Goal: Task Accomplishment & Management: Use online tool/utility

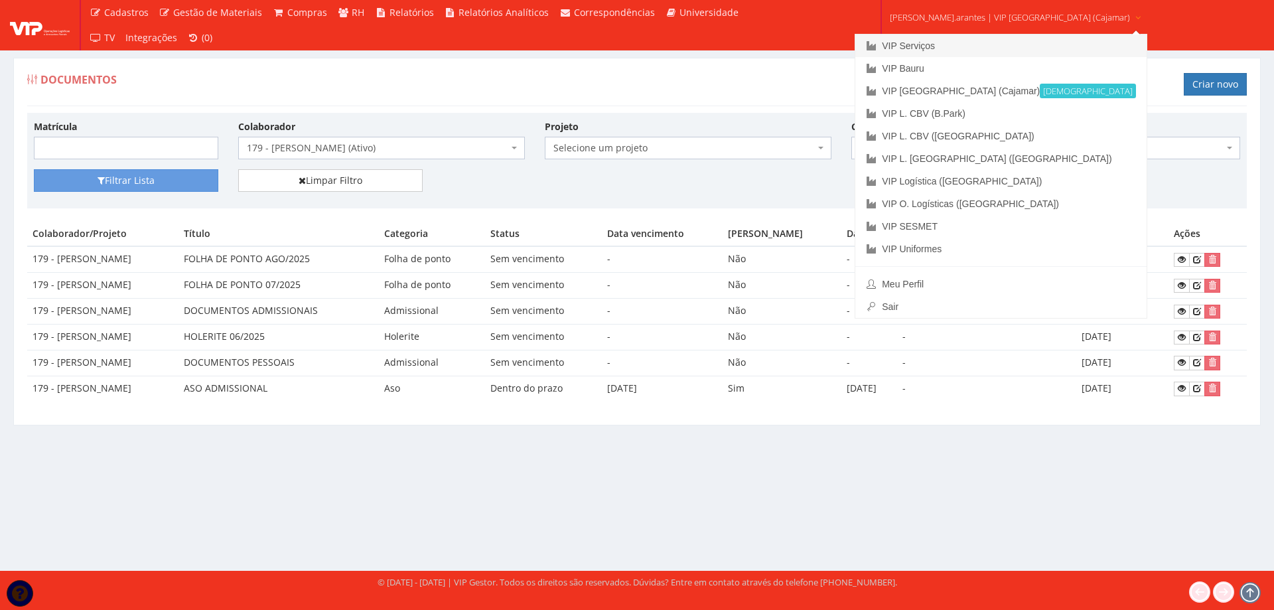
click at [956, 43] on link "VIP Serviços" at bounding box center [1001, 46] width 291 height 23
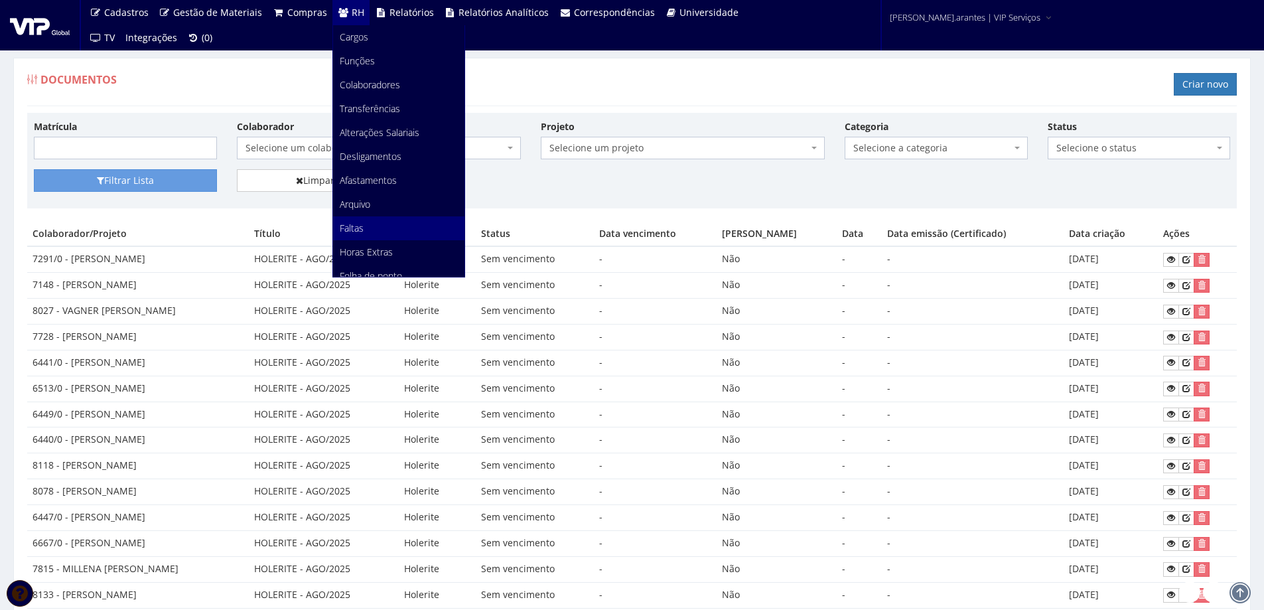
click at [350, 230] on span "Faltas" at bounding box center [352, 228] width 24 height 13
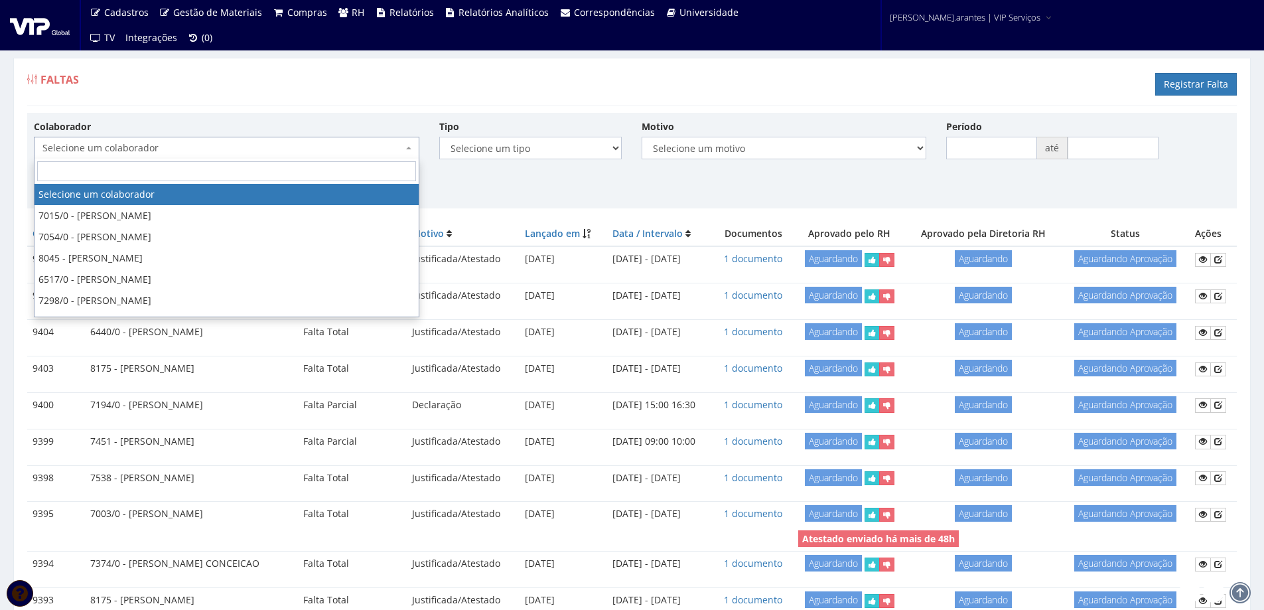
click at [229, 147] on span "Selecione um colaborador" at bounding box center [222, 147] width 360 height 13
type input "8"
type input "MARCIO K"
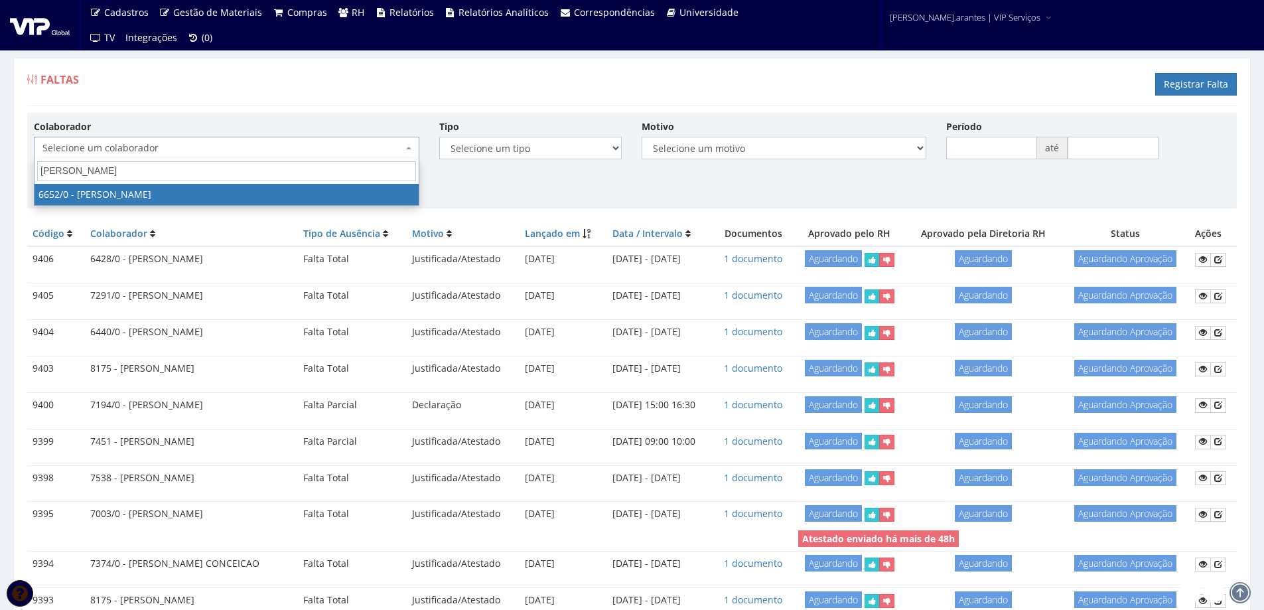
select select "135"
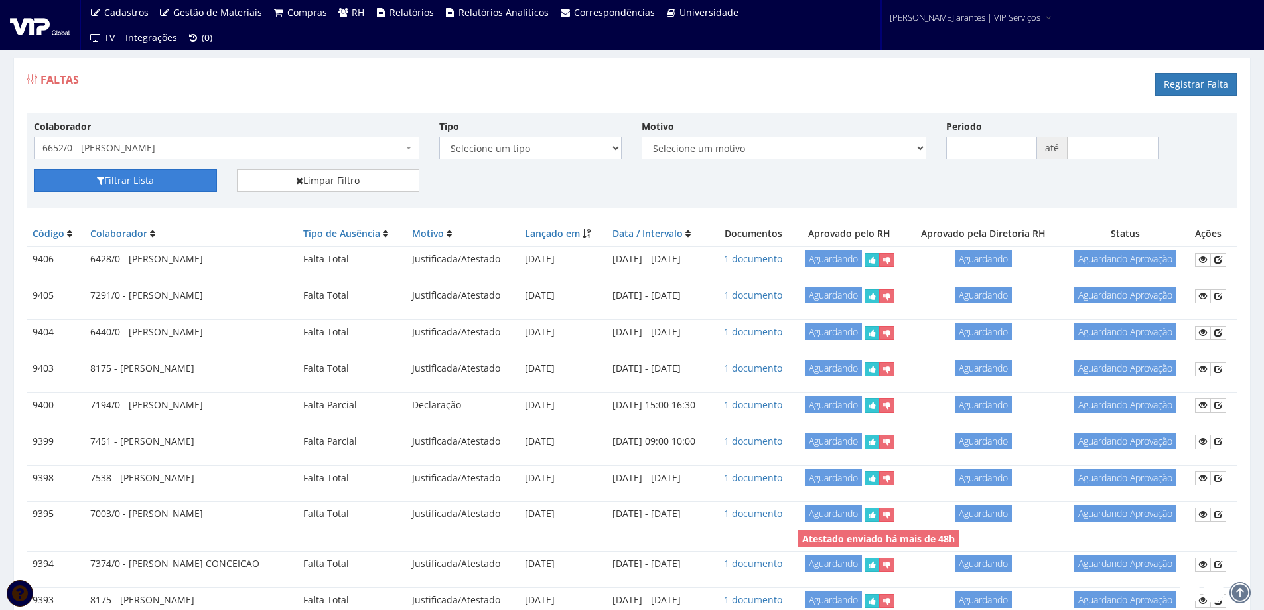
click at [132, 186] on button "Filtrar Lista" at bounding box center [125, 180] width 183 height 23
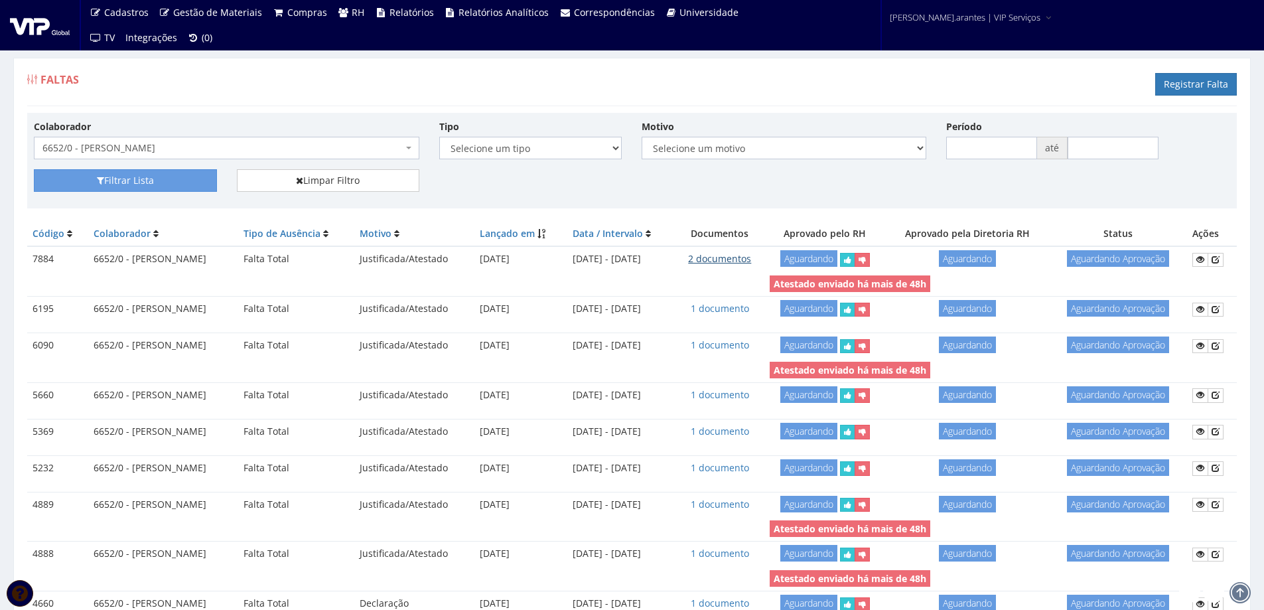
click at [751, 263] on link "2 documentos" at bounding box center [719, 258] width 63 height 13
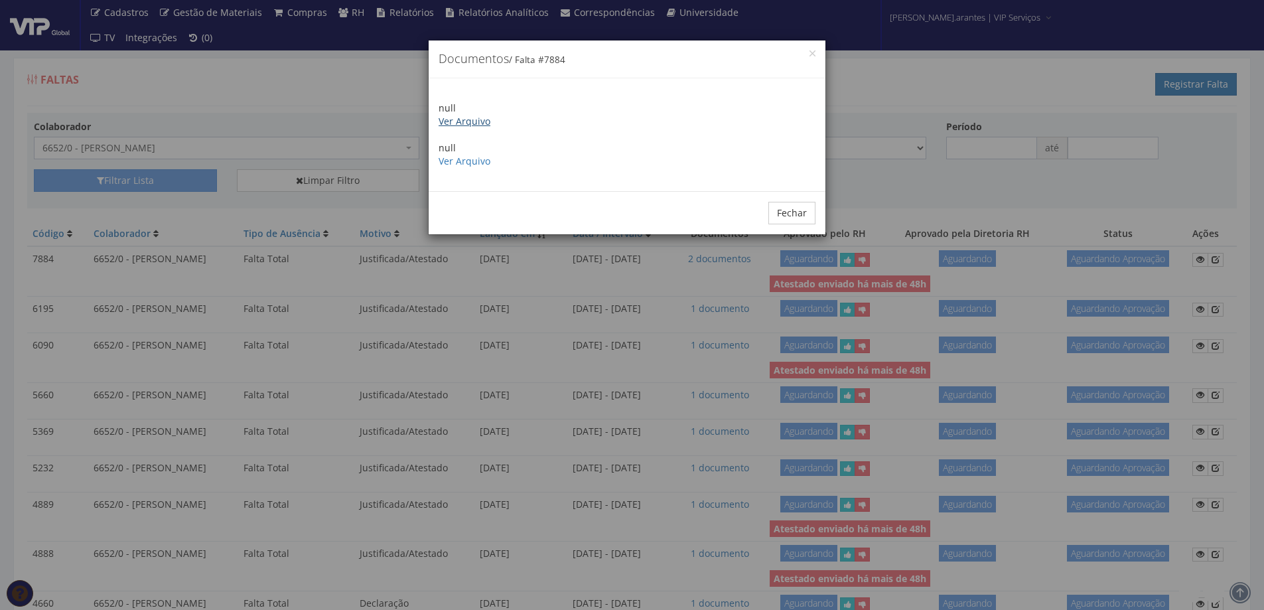
click at [462, 125] on link "Ver Arquivo" at bounding box center [465, 121] width 52 height 13
click at [453, 163] on link "Ver Arquivo" at bounding box center [465, 161] width 52 height 13
click at [811, 212] on button "Fechar" at bounding box center [792, 213] width 47 height 23
